Goal: Task Accomplishment & Management: Use online tool/utility

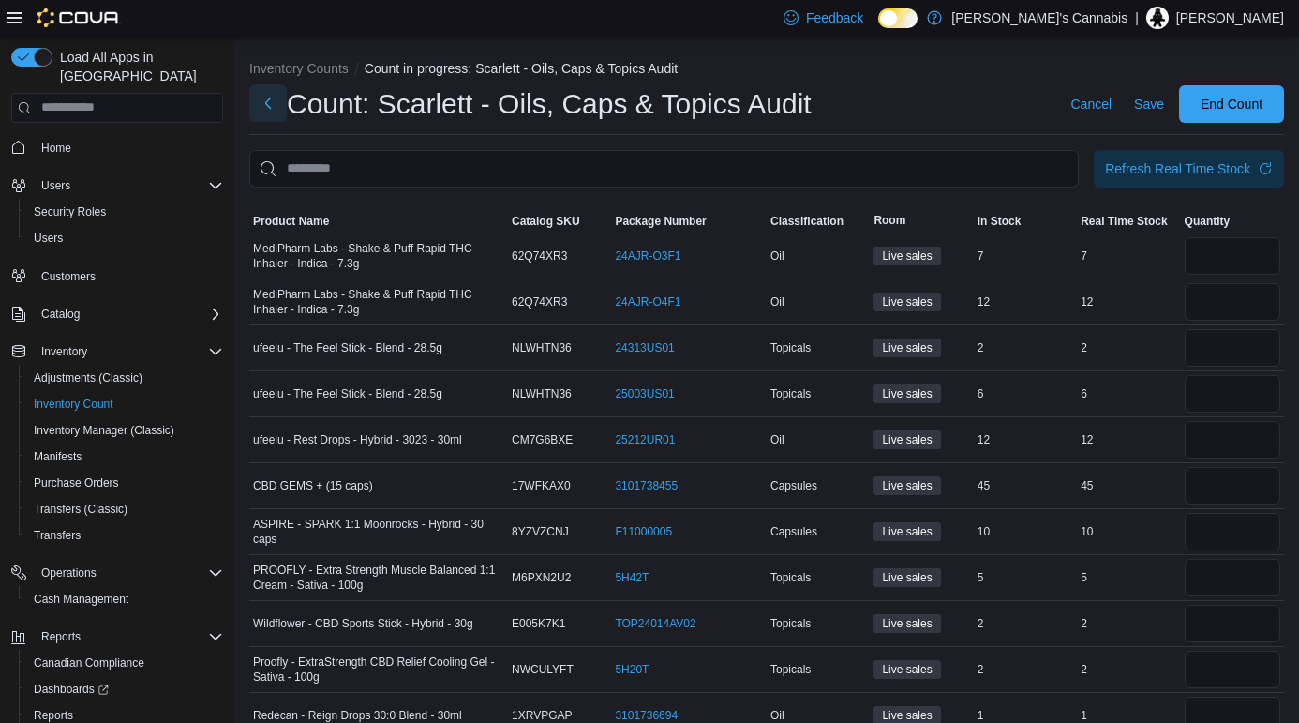
click at [274, 106] on button "Next" at bounding box center [267, 102] width 37 height 37
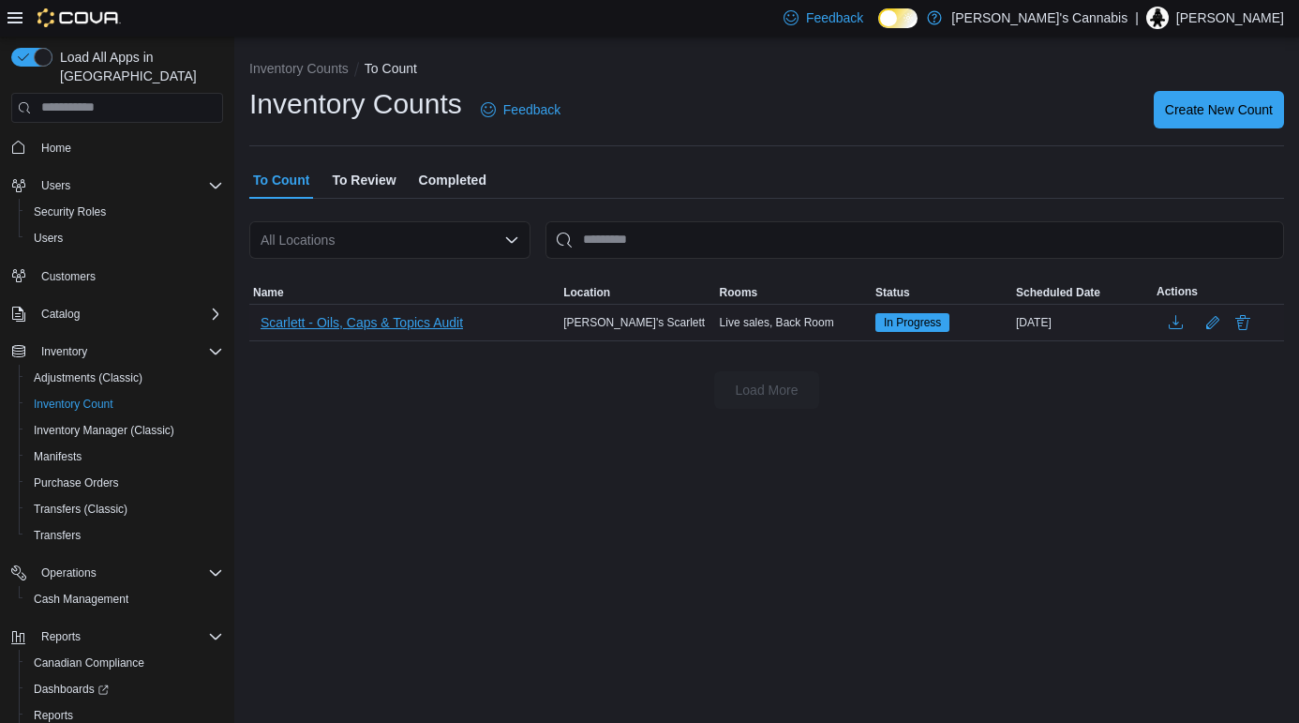
click at [337, 314] on span "Scarlett - Oils, Caps & Topics Audit" at bounding box center [362, 322] width 202 height 19
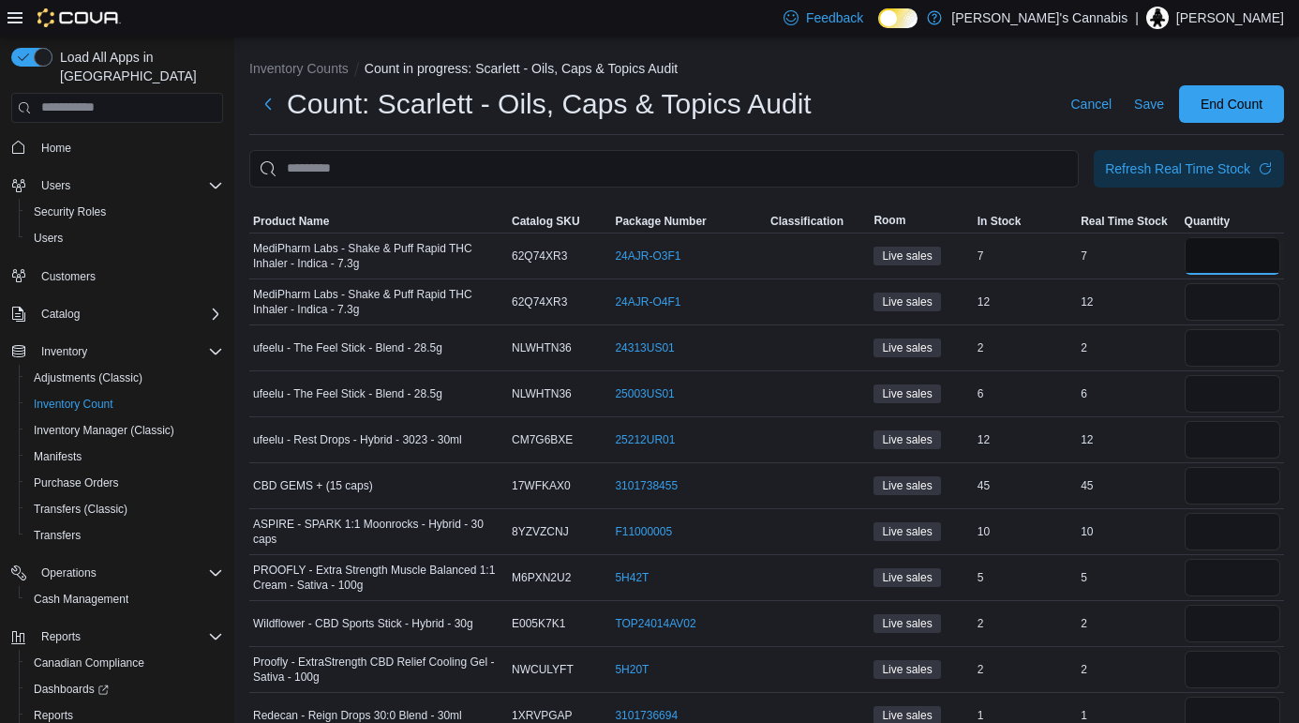
click at [1222, 251] on input "number" at bounding box center [1233, 255] width 96 height 37
type input "*"
type input "**"
type input "*"
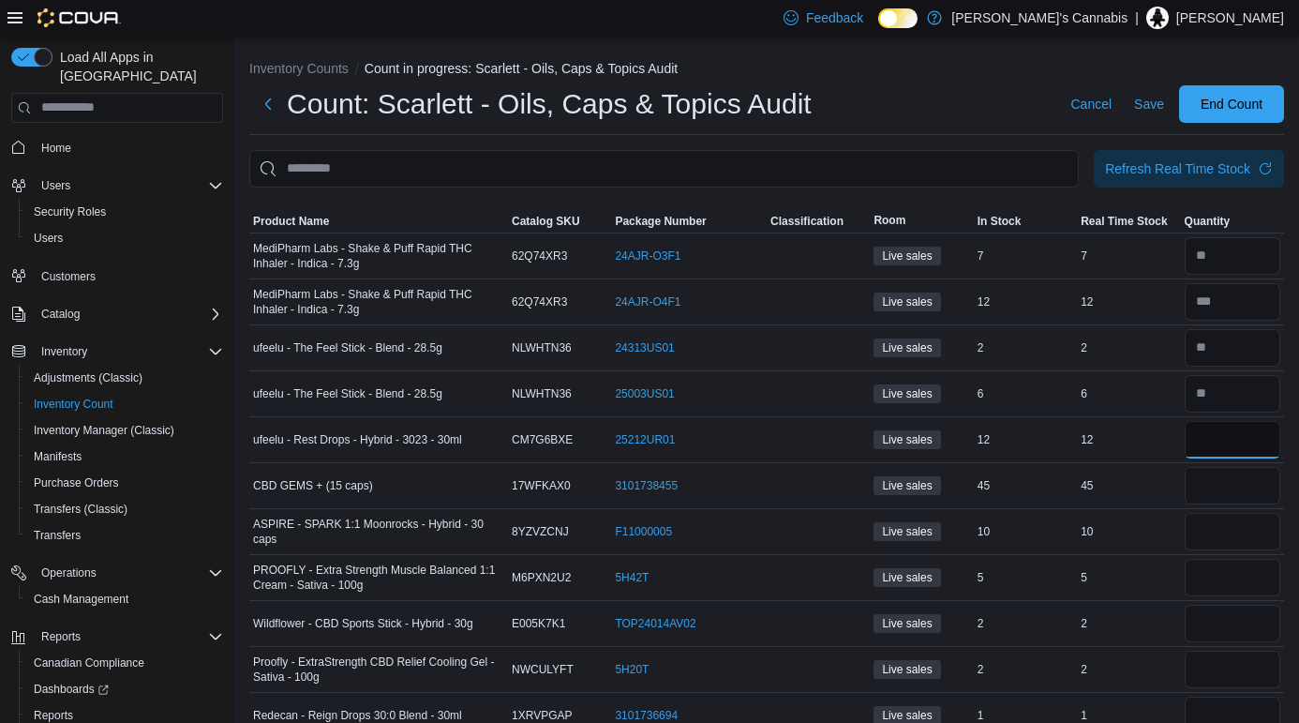
type input "**"
type input "*"
type input "**"
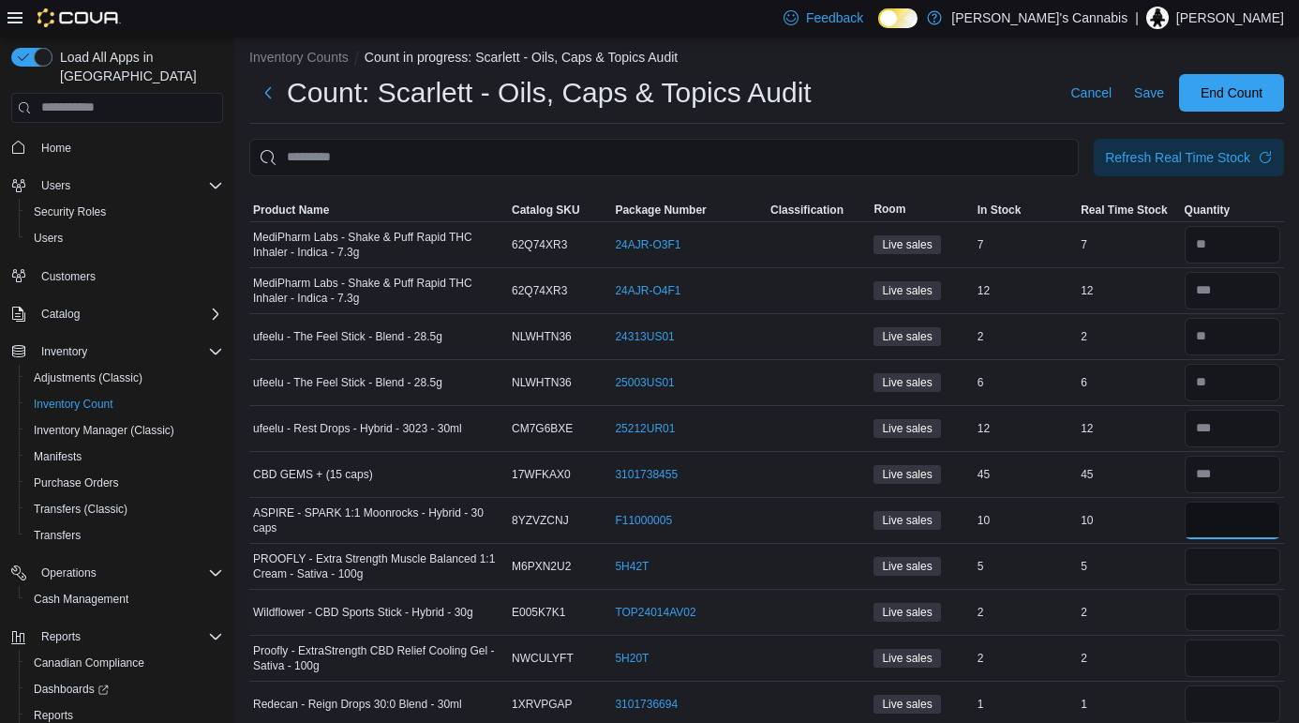
scroll to position [21, 0]
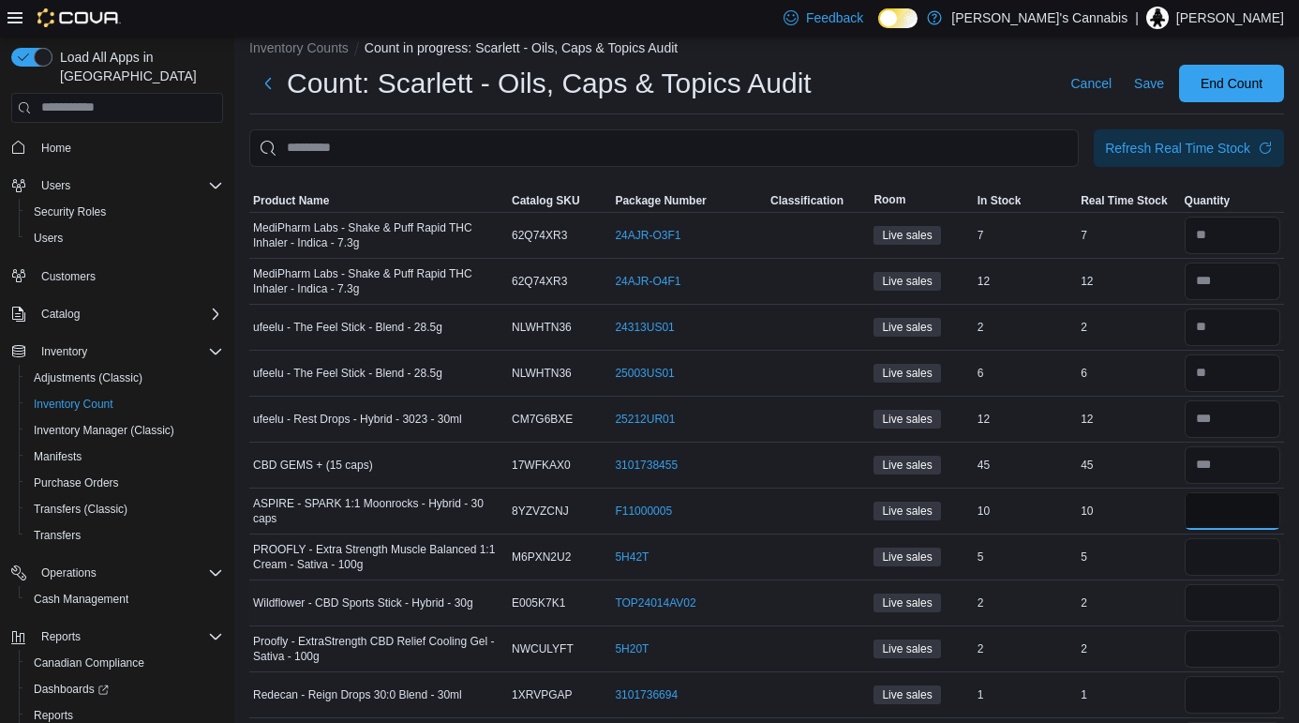
type input "**"
type input "*"
click at [1156, 138] on div "Refresh Real Time Stock" at bounding box center [1177, 147] width 145 height 19
click at [1229, 476] on input "number" at bounding box center [1233, 464] width 96 height 37
click at [1217, 556] on input "number" at bounding box center [1233, 556] width 96 height 37
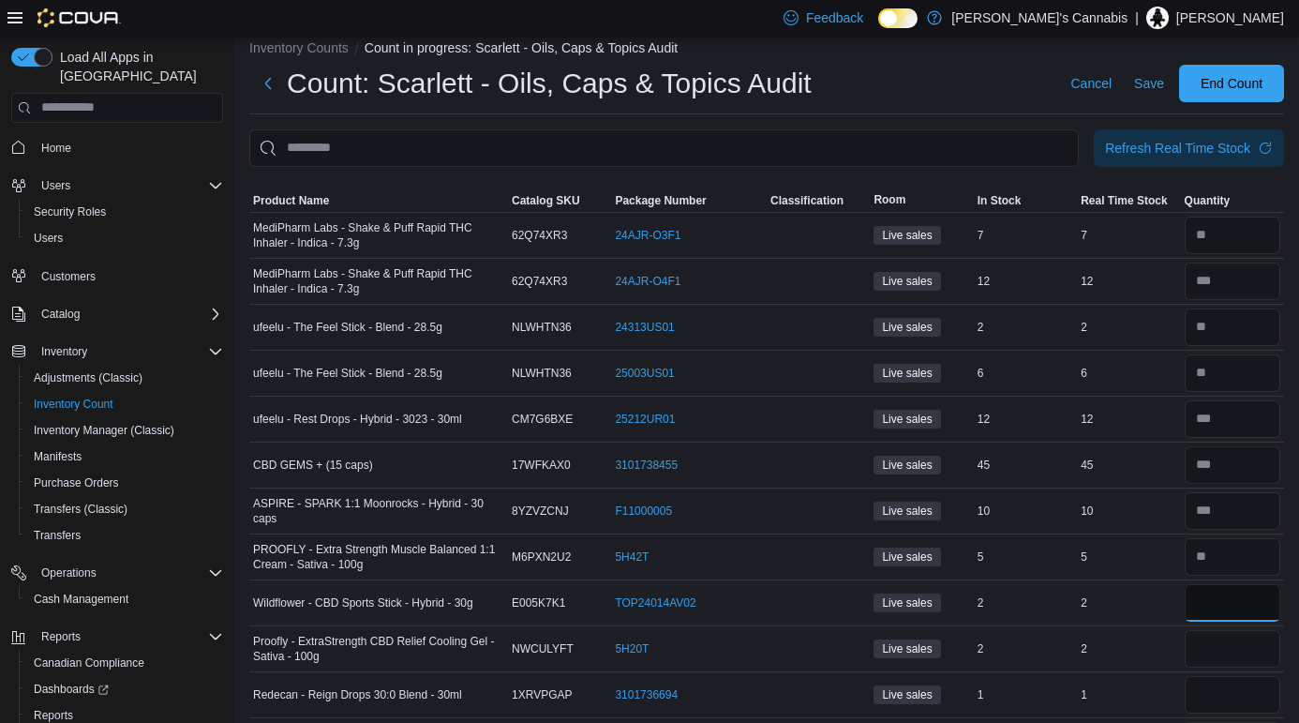
type input "*"
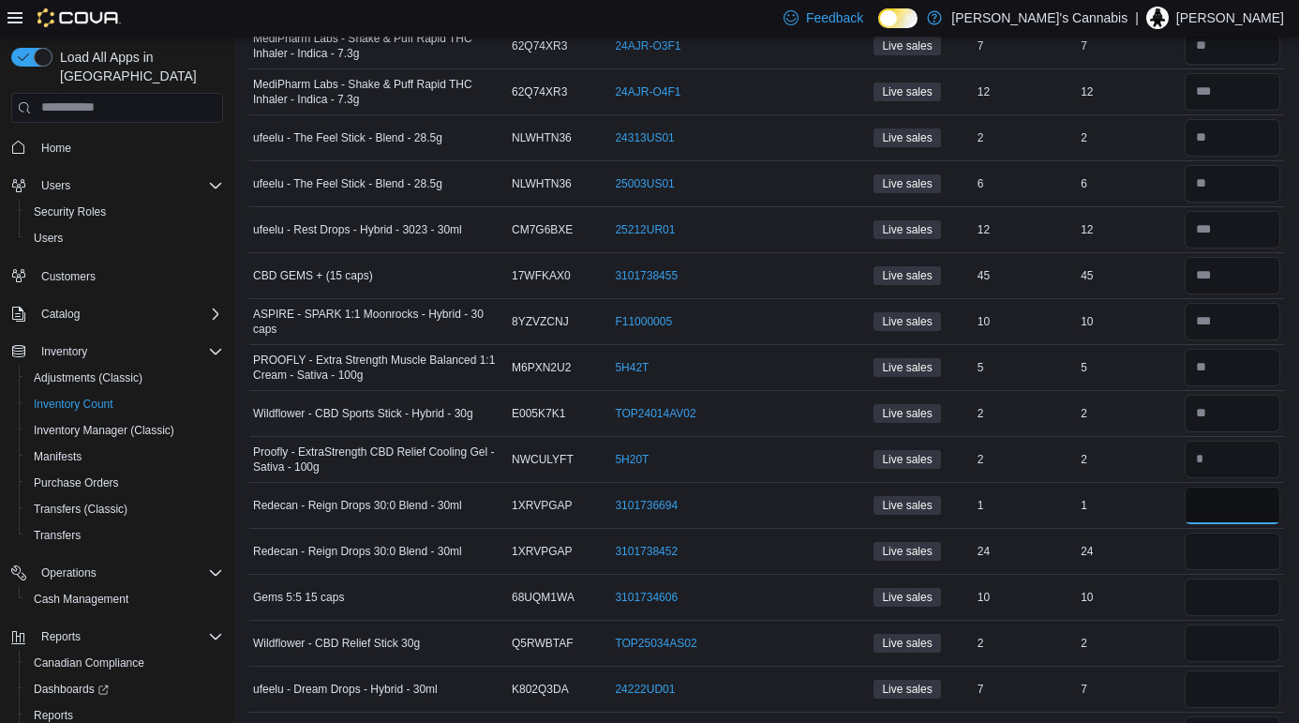
scroll to position [217, 0]
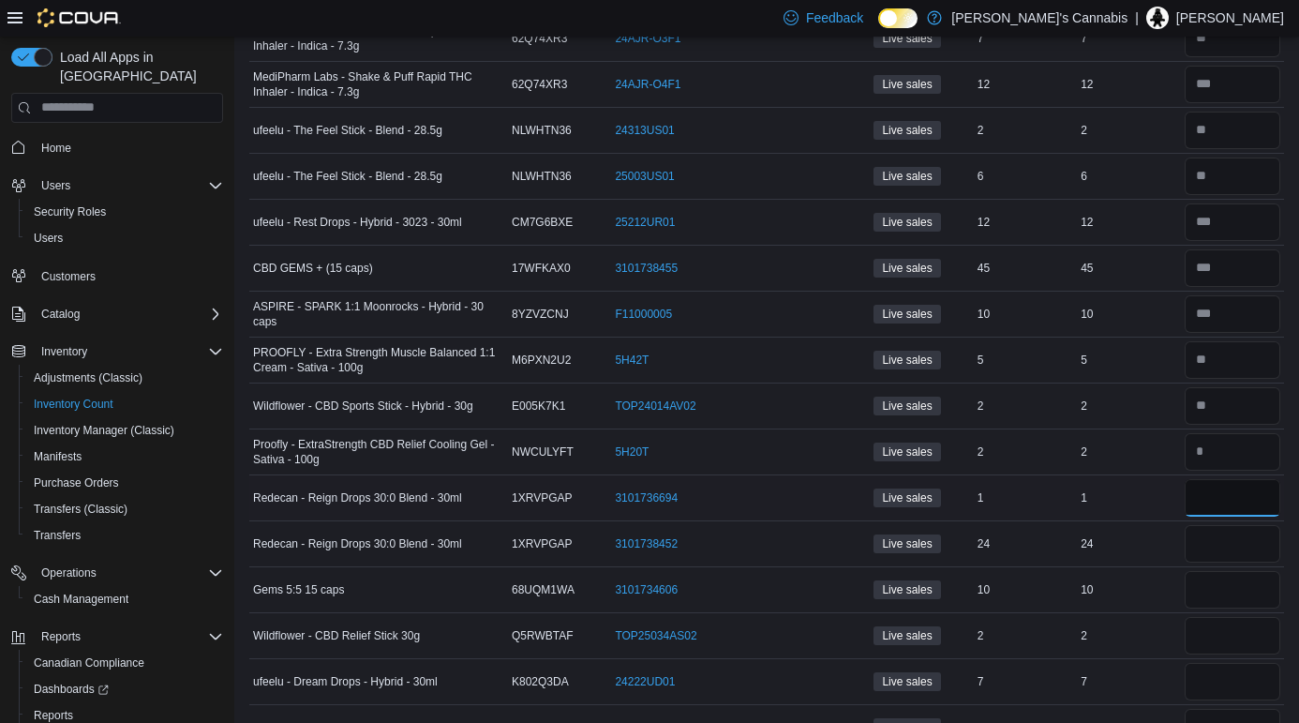
type input "*"
type input "**"
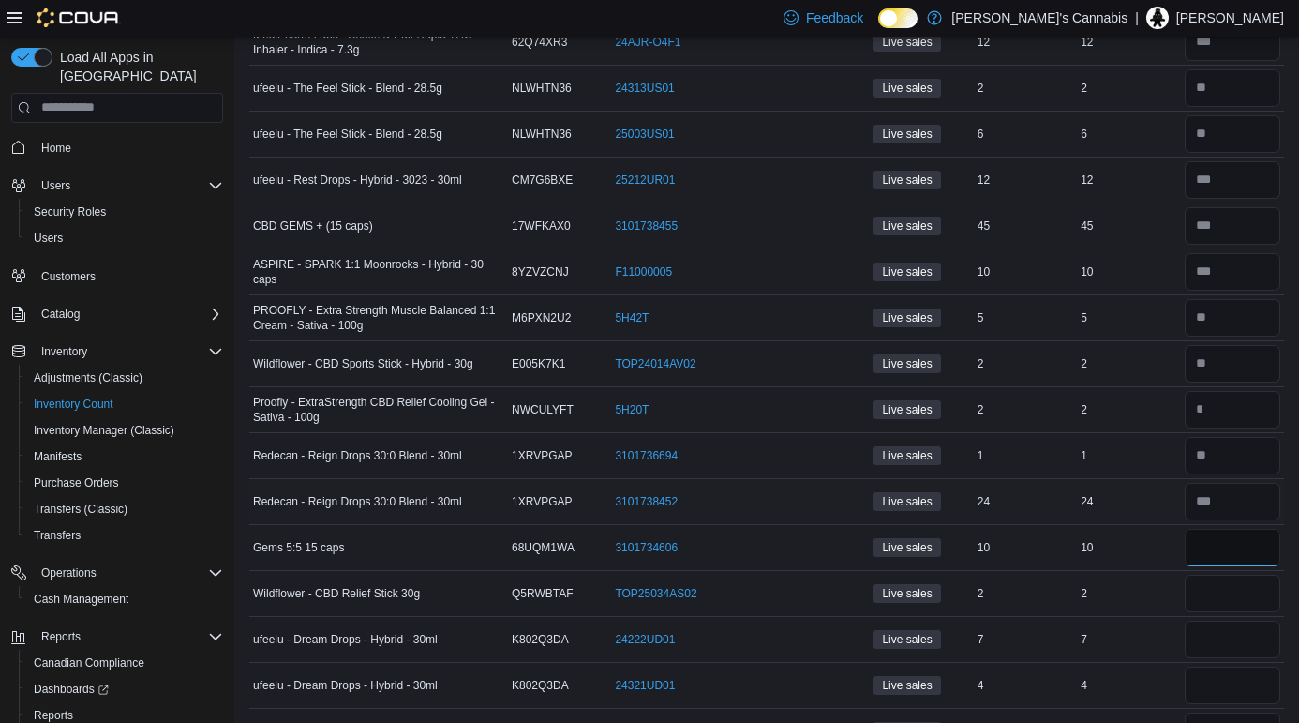
scroll to position [264, 0]
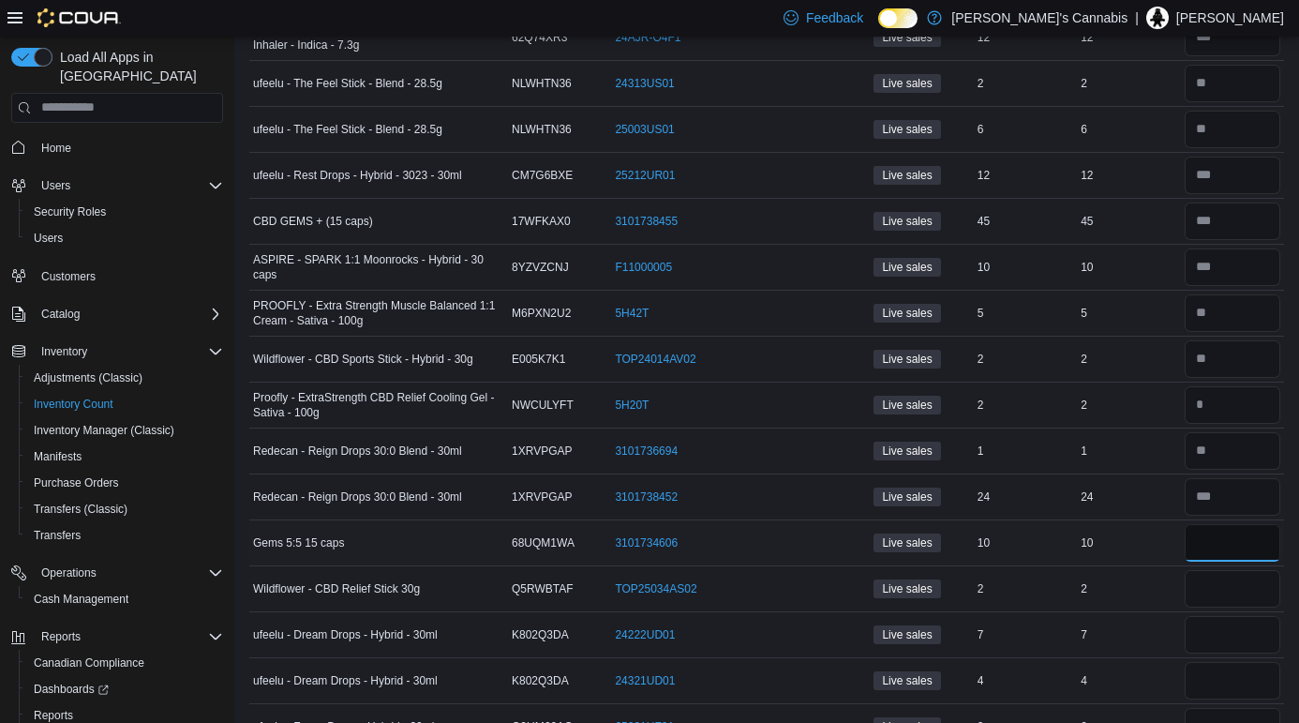
type input "*"
type input "**"
type input "*"
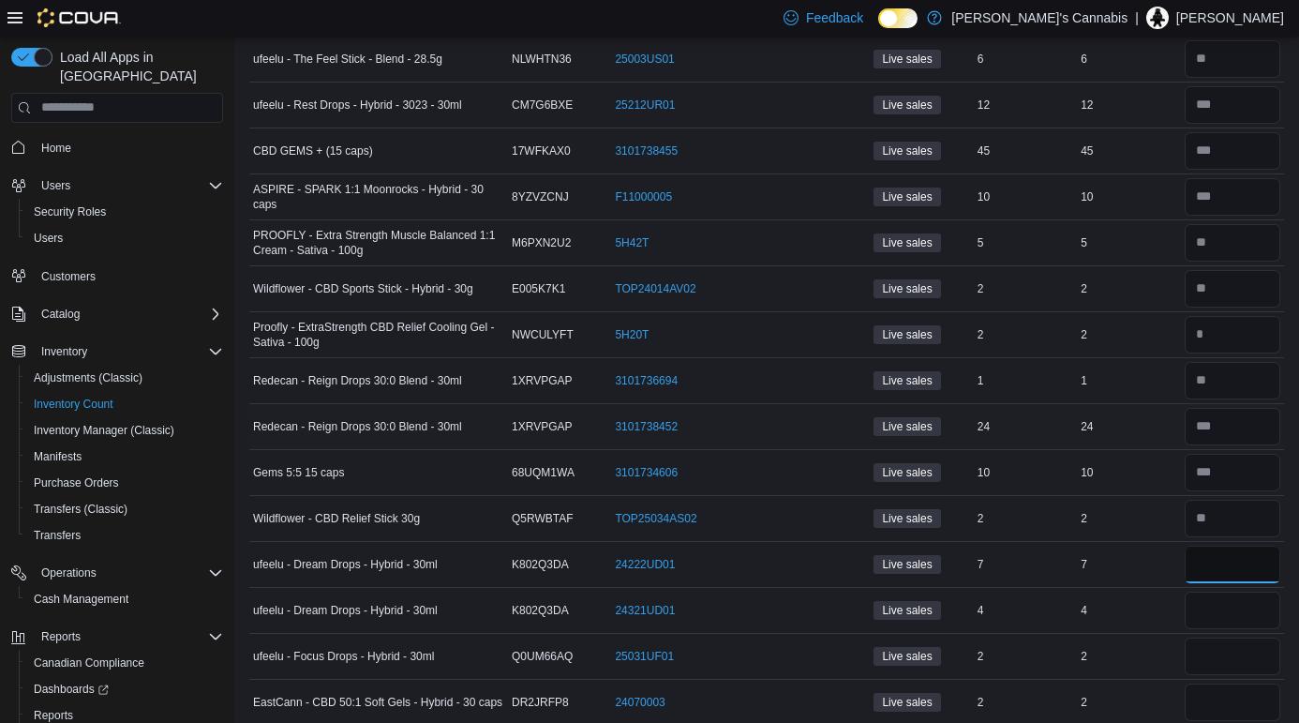
scroll to position [363, 0]
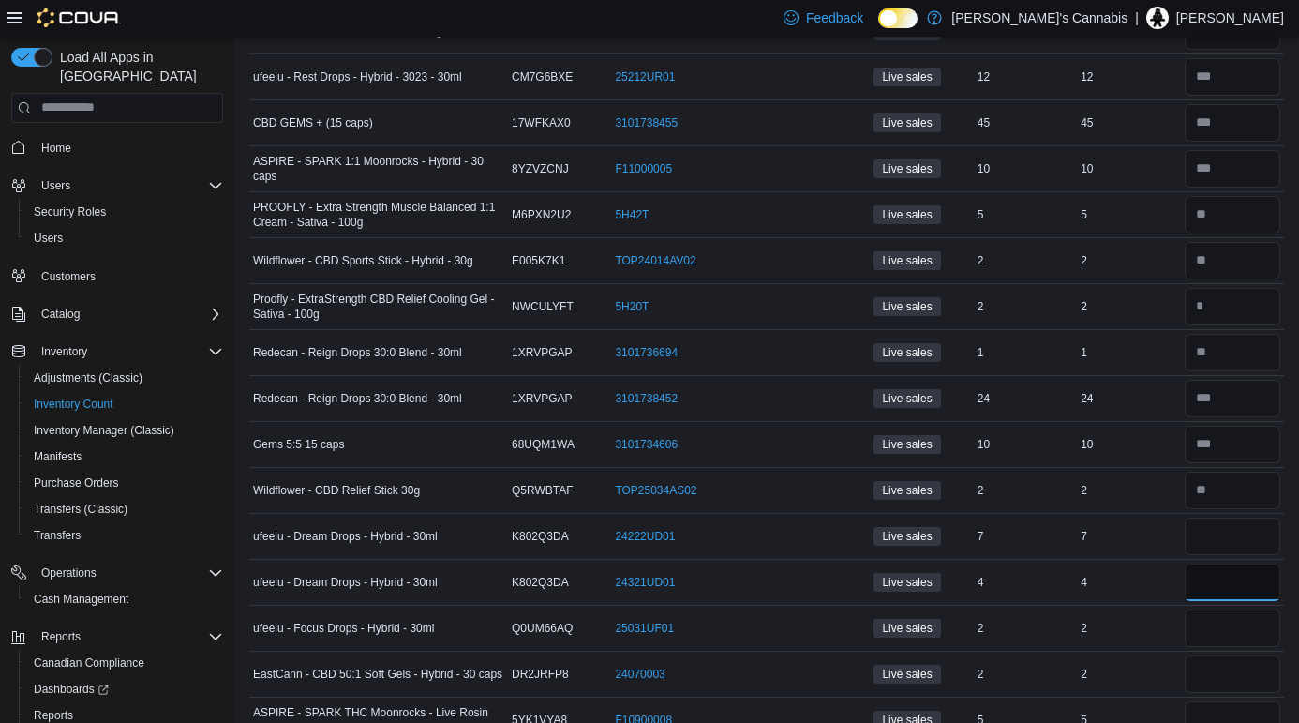
click at [1230, 576] on input "number" at bounding box center [1233, 581] width 96 height 37
type input "*"
click at [1202, 531] on input "number" at bounding box center [1233, 535] width 96 height 37
type input "*"
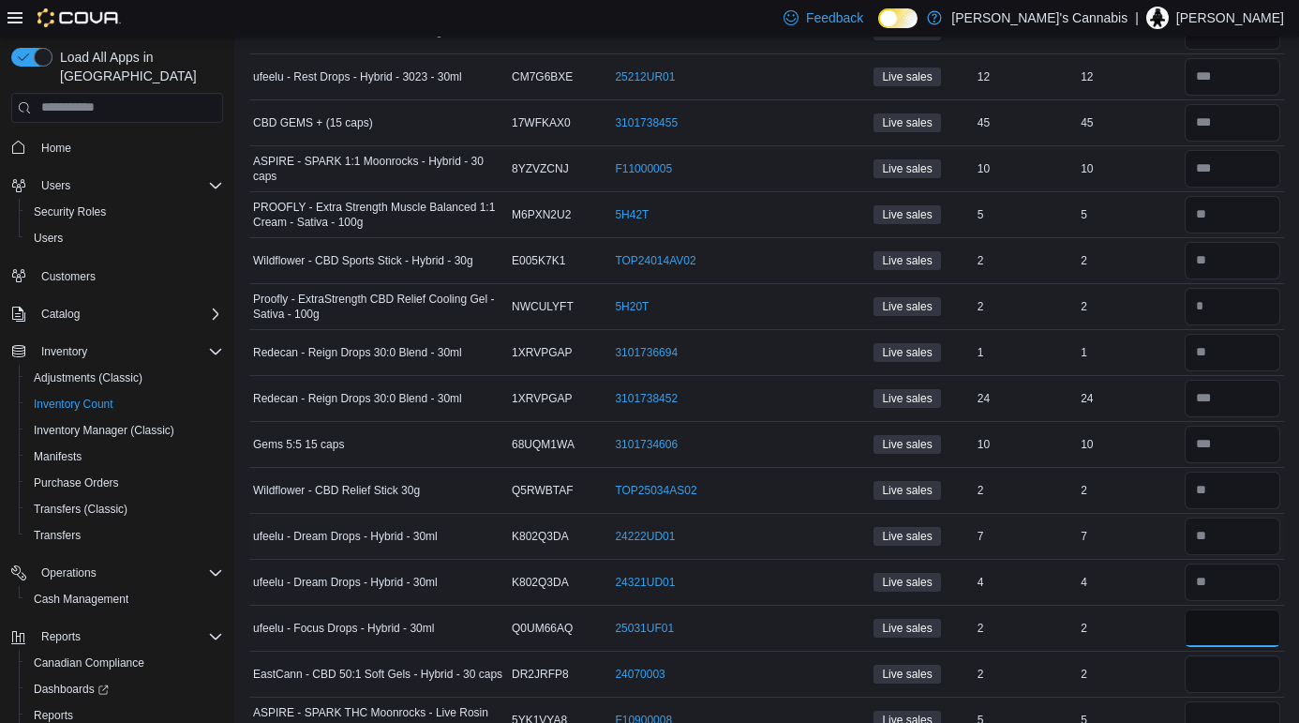
type input "*"
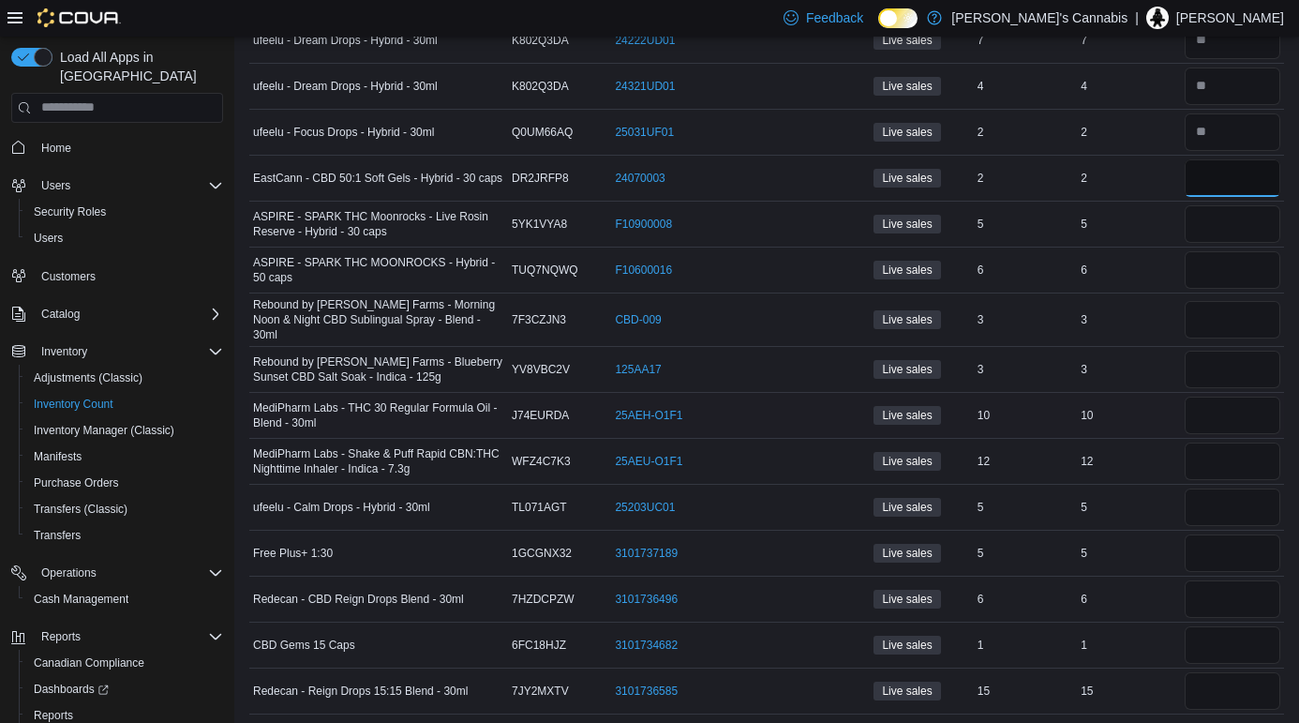
scroll to position [858, 0]
type input "*"
click at [1234, 220] on input "number" at bounding box center [1233, 224] width 96 height 37
type input "*"
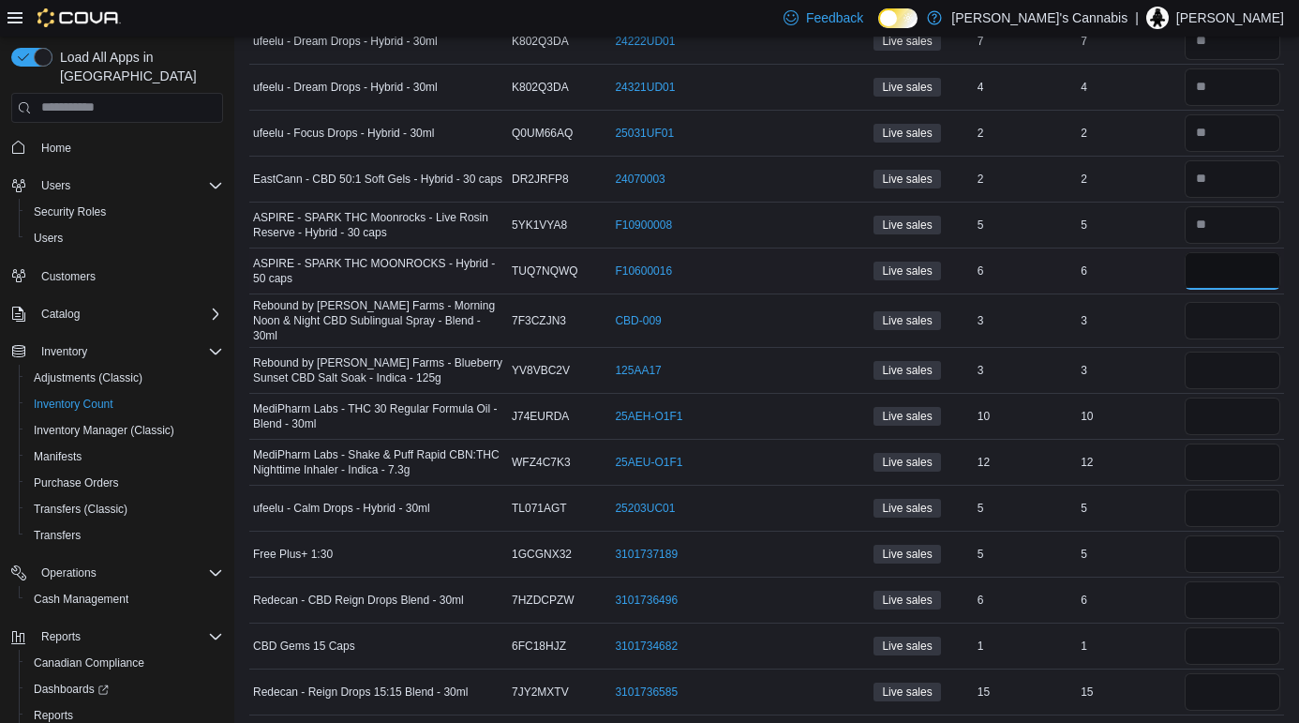
type input "*"
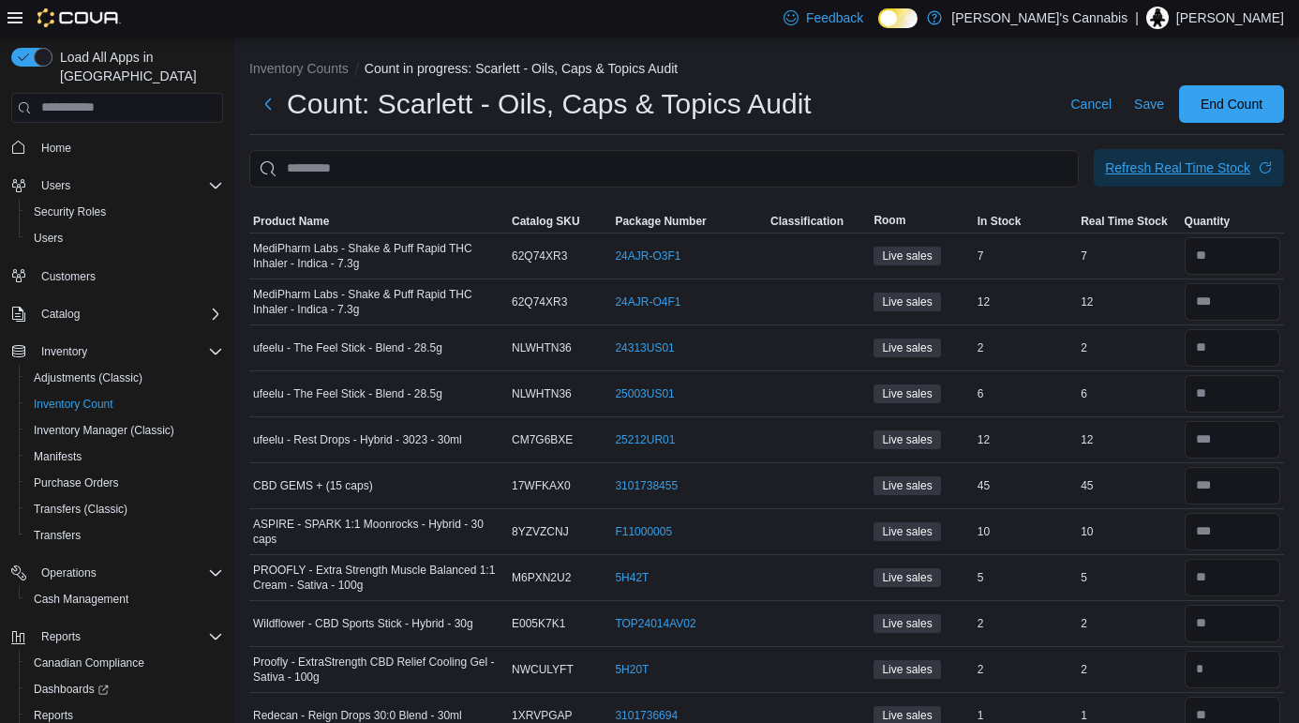
scroll to position [0, 0]
type input "*"
click at [1193, 153] on span "Refresh Real Time Stock" at bounding box center [1189, 167] width 168 height 37
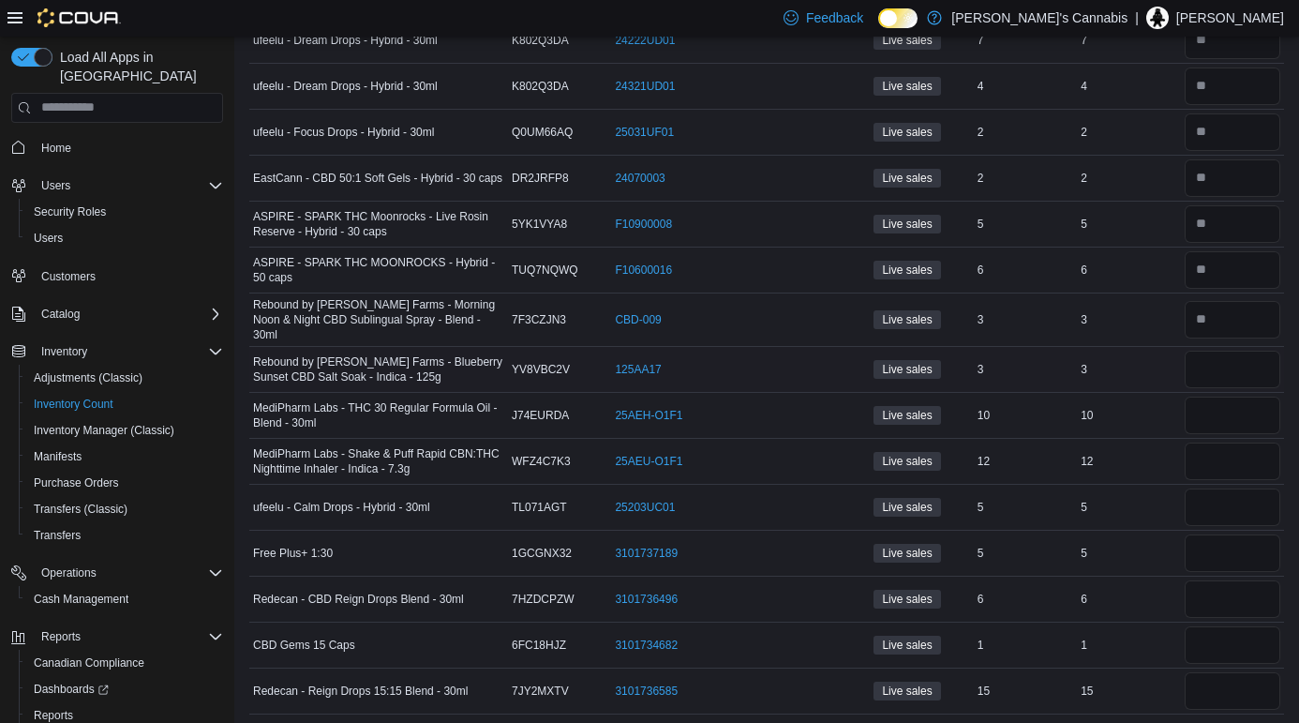
scroll to position [858, 0]
click at [1221, 364] on input "number" at bounding box center [1233, 369] width 96 height 37
type input "*"
type input "**"
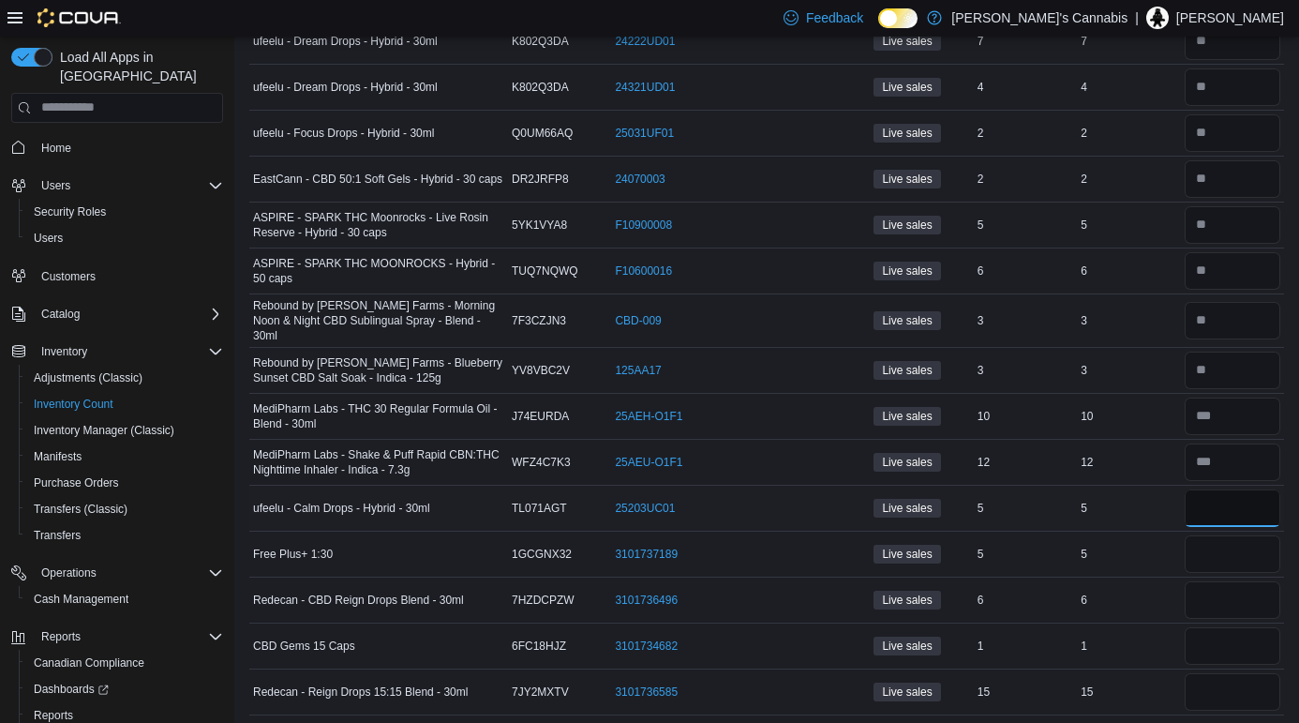
click at [1257, 497] on input "number" at bounding box center [1233, 507] width 96 height 37
type input "*"
click at [1241, 541] on input "number" at bounding box center [1233, 553] width 96 height 37
type input "*"
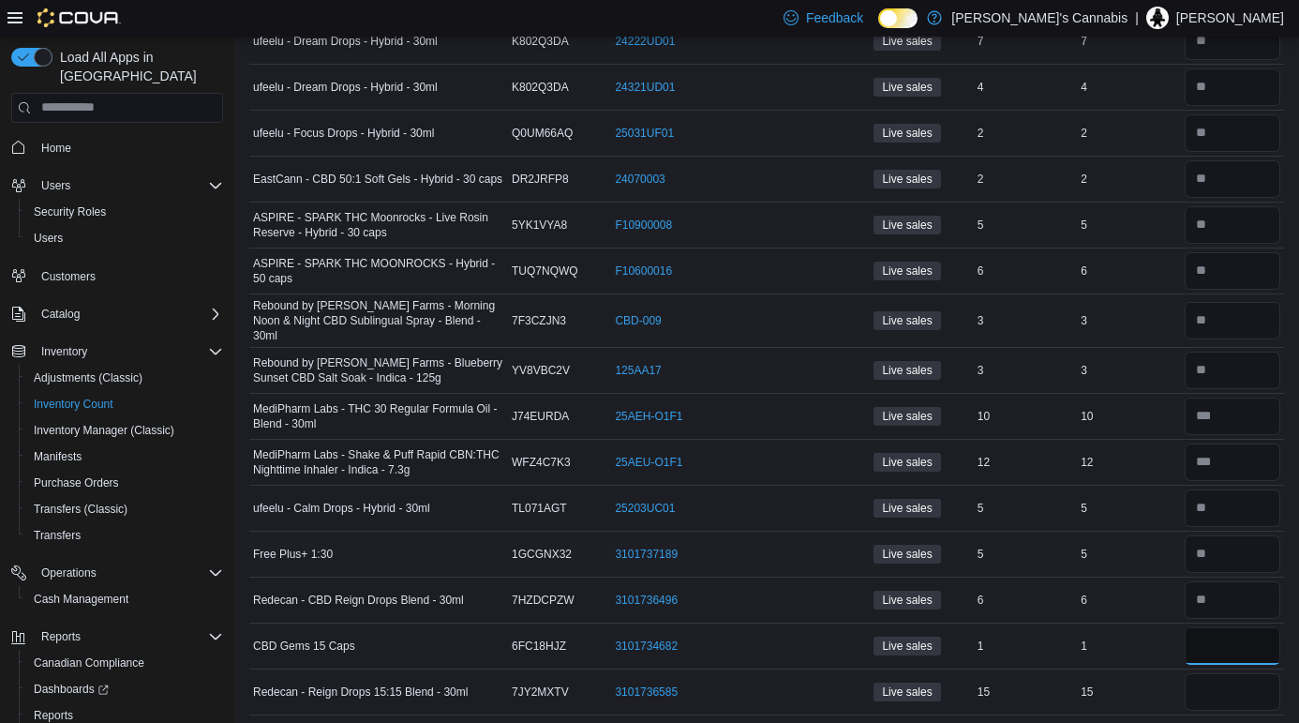
type input "*"
type input "**"
click at [1122, 451] on div "12" at bounding box center [1128, 462] width 103 height 22
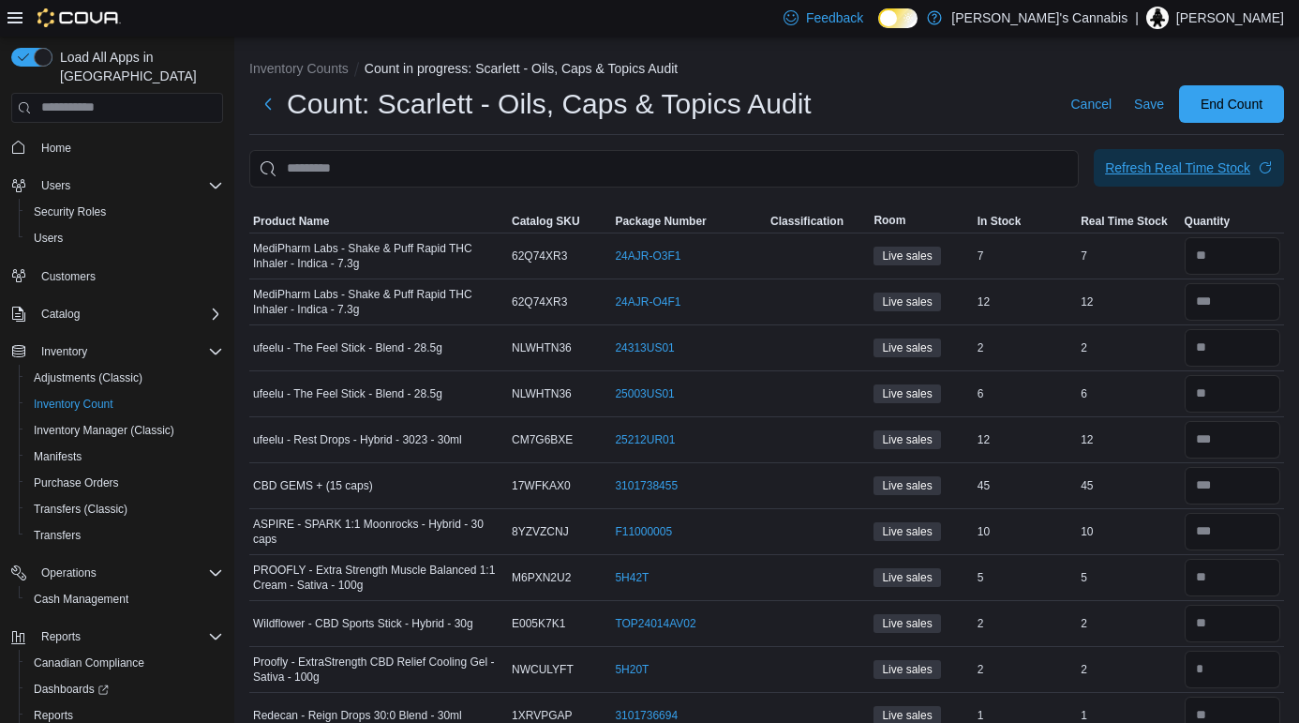
scroll to position [0, 0]
click at [1123, 171] on div "Refresh Real Time Stock" at bounding box center [1177, 167] width 145 height 19
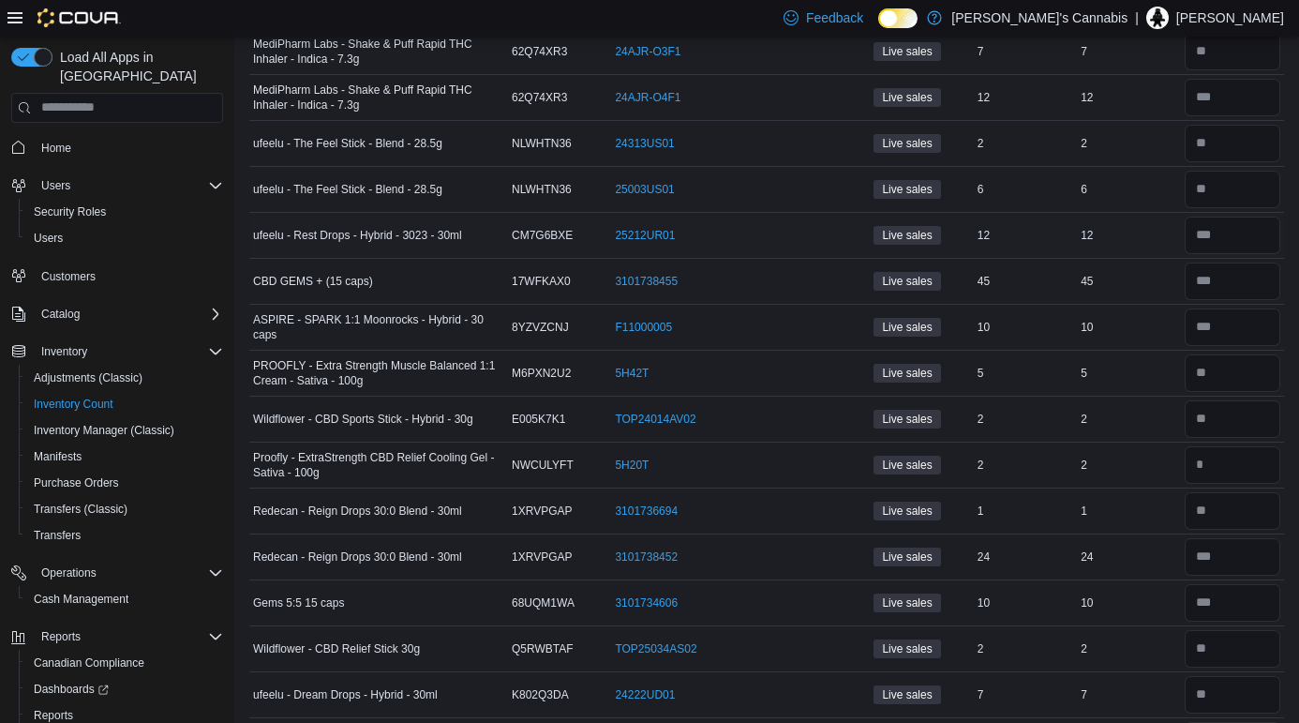
scroll to position [228, 0]
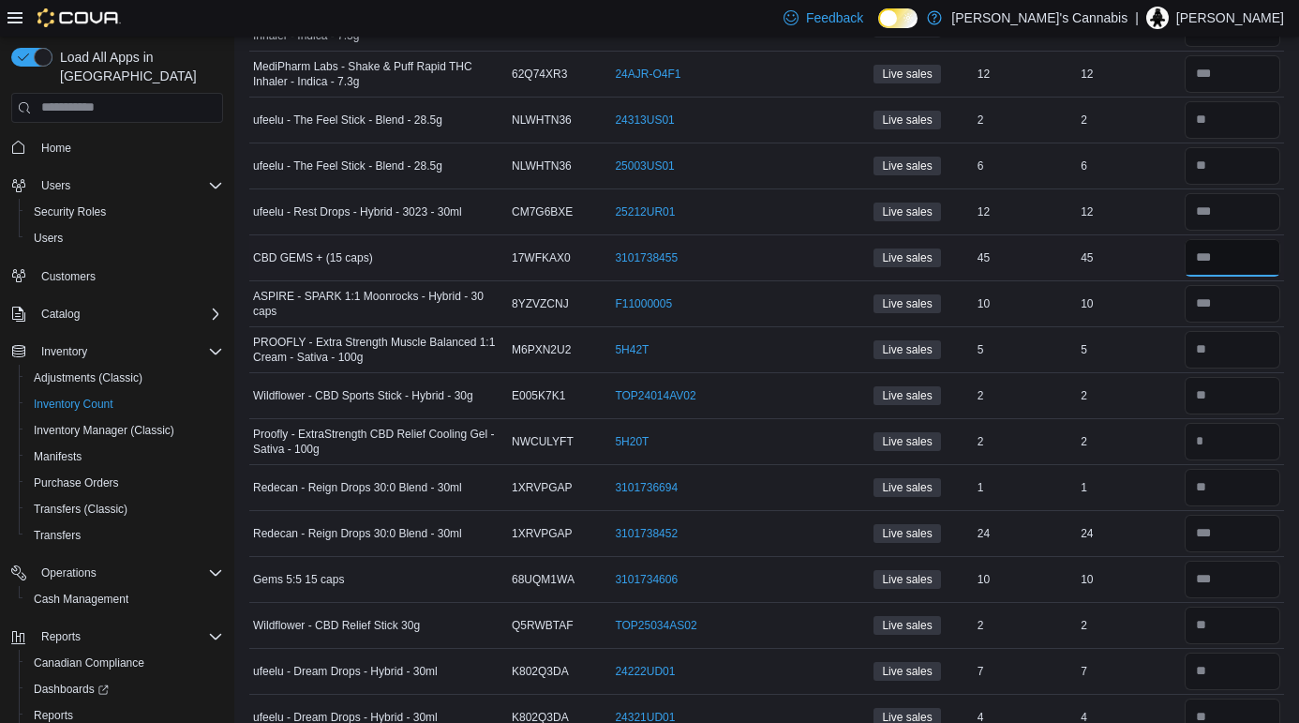
click at [1226, 259] on input "number" at bounding box center [1233, 257] width 96 height 37
